Goal: Task Accomplishment & Management: Use online tool/utility

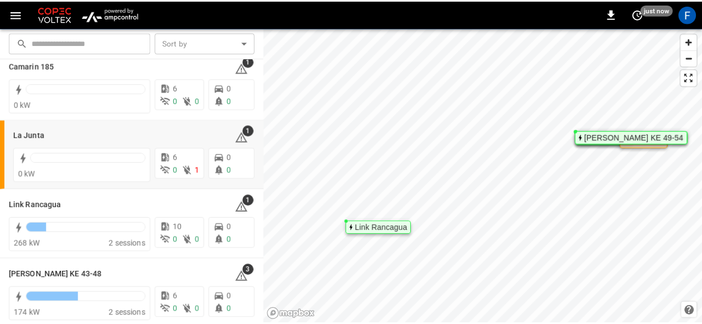
scroll to position [30, 0]
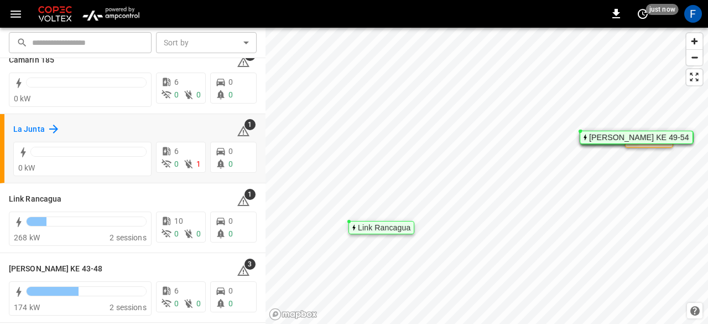
click at [53, 125] on icon at bounding box center [53, 129] width 9 height 9
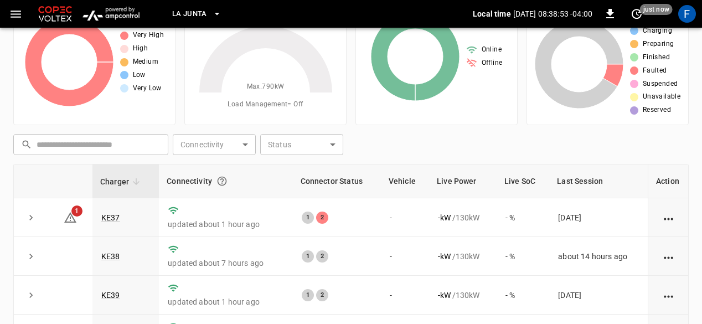
scroll to position [59, 0]
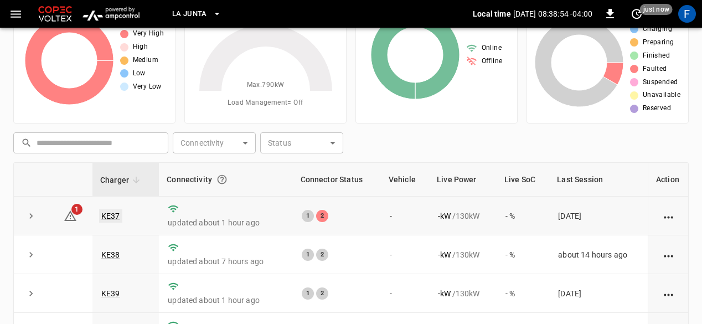
click at [117, 217] on link "KE37" at bounding box center [110, 215] width 23 height 13
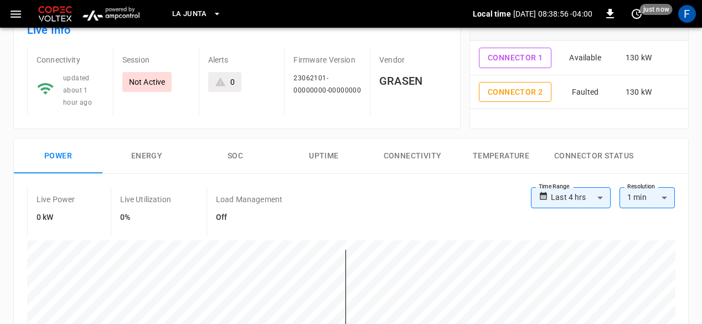
scroll to position [18, 0]
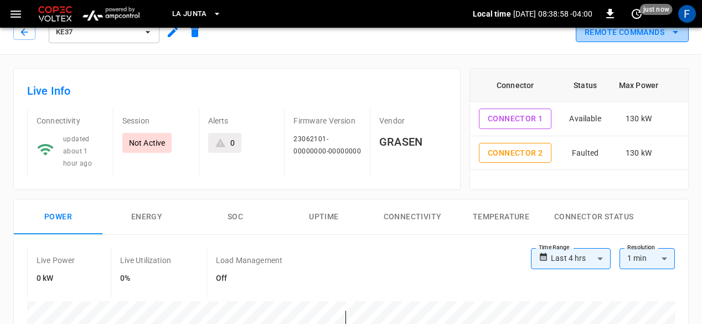
click at [611, 37] on button "Remote Commands" at bounding box center [631, 32] width 113 height 20
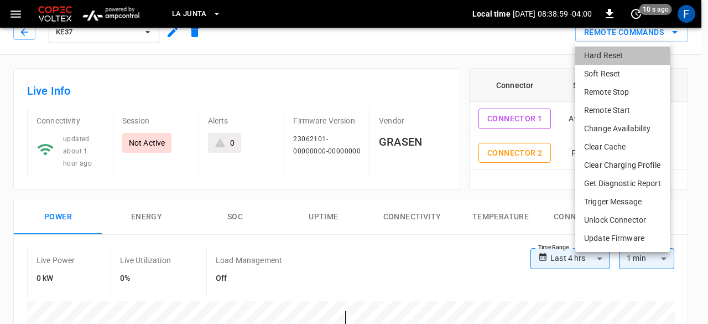
click at [596, 59] on li "Hard Reset" at bounding box center [622, 55] width 95 height 18
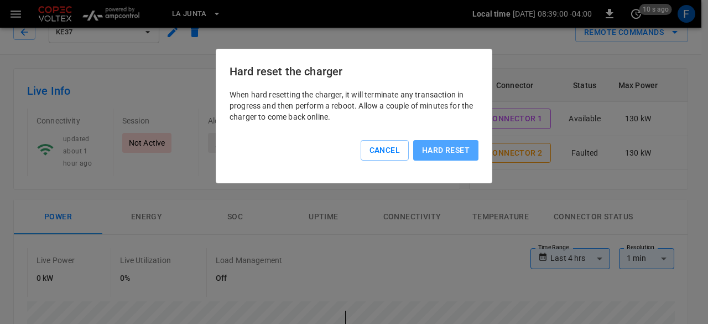
click at [446, 154] on button "Hard reset" at bounding box center [445, 150] width 65 height 20
